Goal: Information Seeking & Learning: Learn about a topic

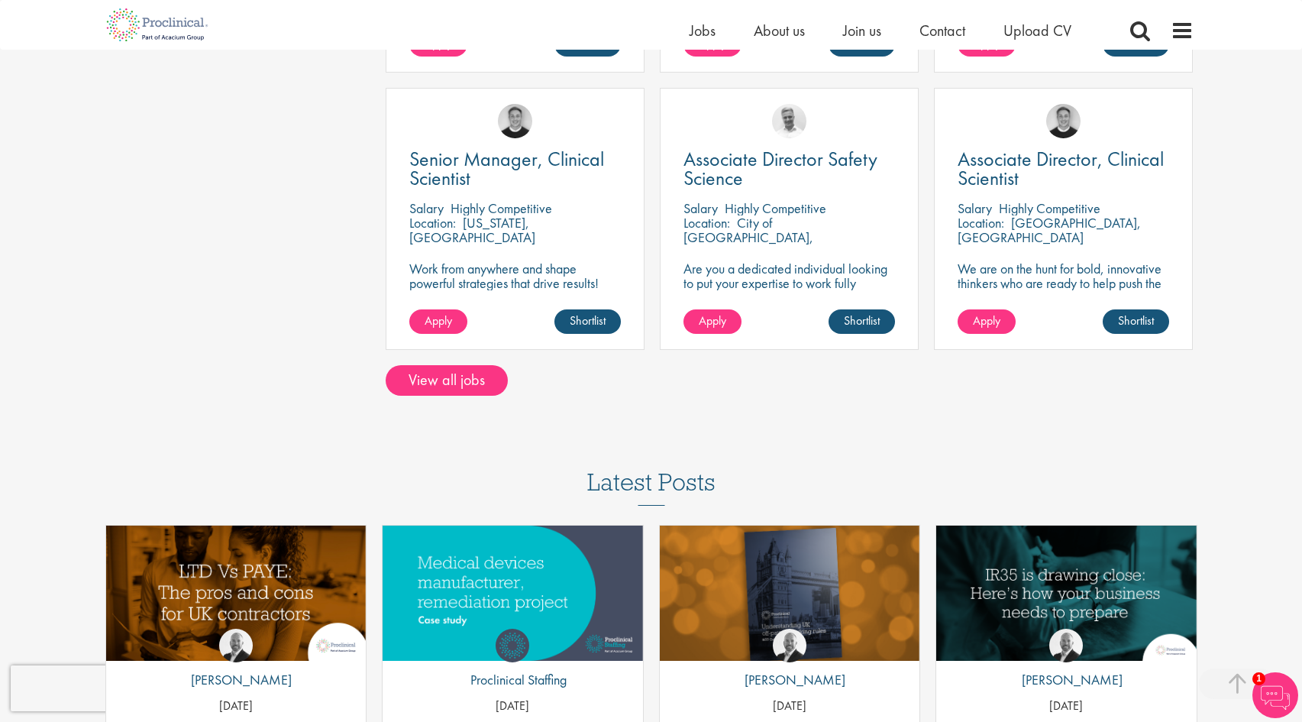
scroll to position [1112, 0]
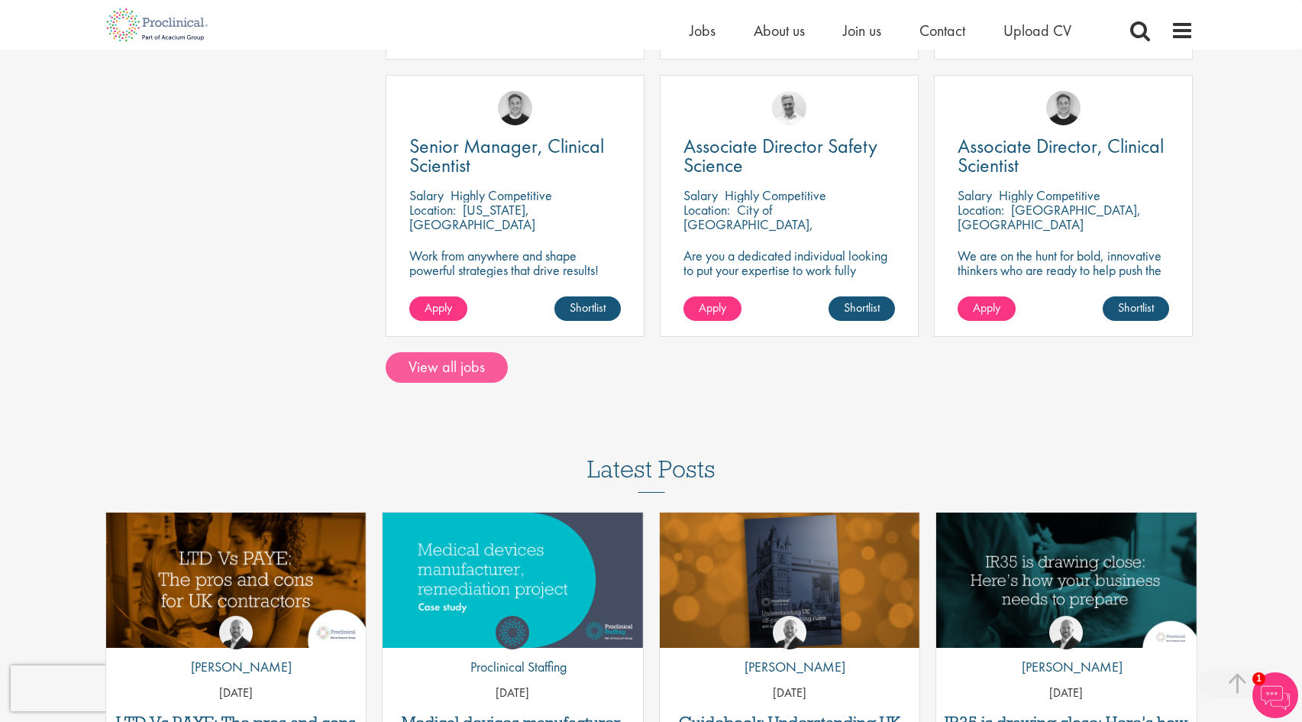
click at [447, 363] on link "View all jobs" at bounding box center [447, 367] width 122 height 31
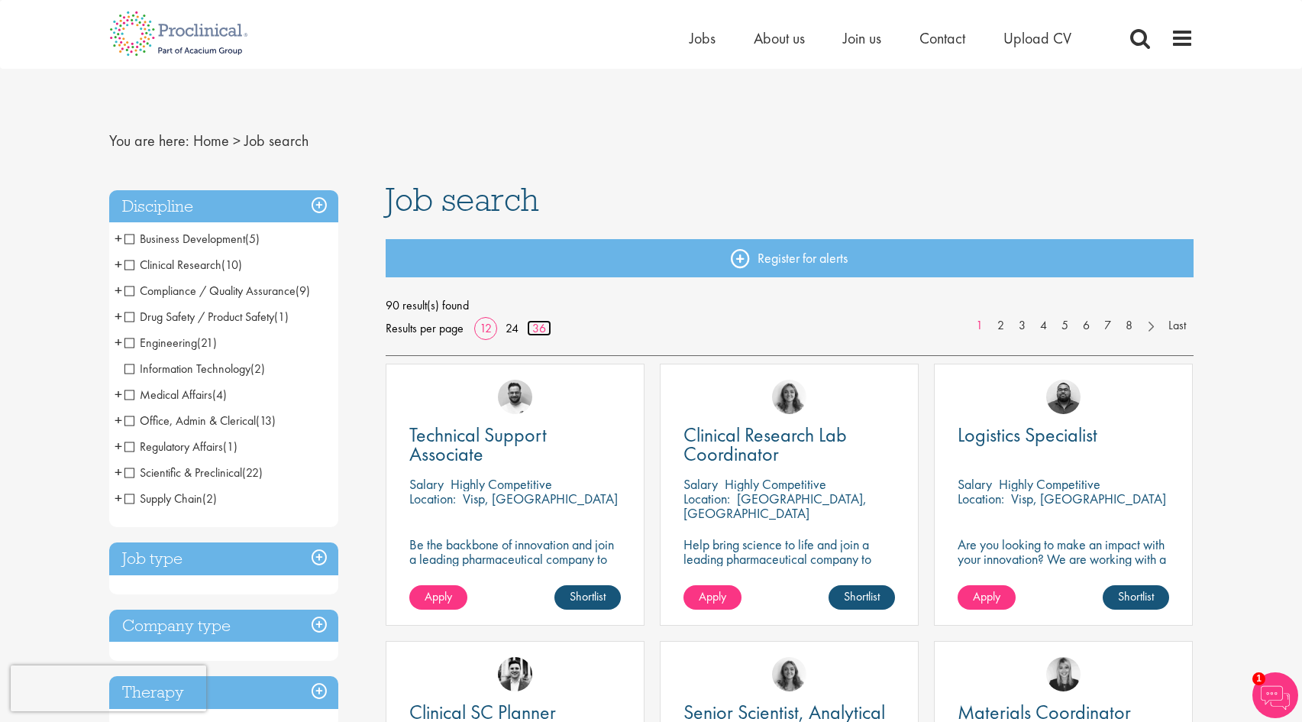
click at [539, 323] on link "36" at bounding box center [539, 328] width 24 height 16
click at [123, 235] on li "Business Development (5) - + Licensing (1) Commercial Operations (4)" at bounding box center [223, 239] width 229 height 26
click at [133, 240] on span "Business Development" at bounding box center [184, 239] width 121 height 16
